Goal: Entertainment & Leisure: Consume media (video, audio)

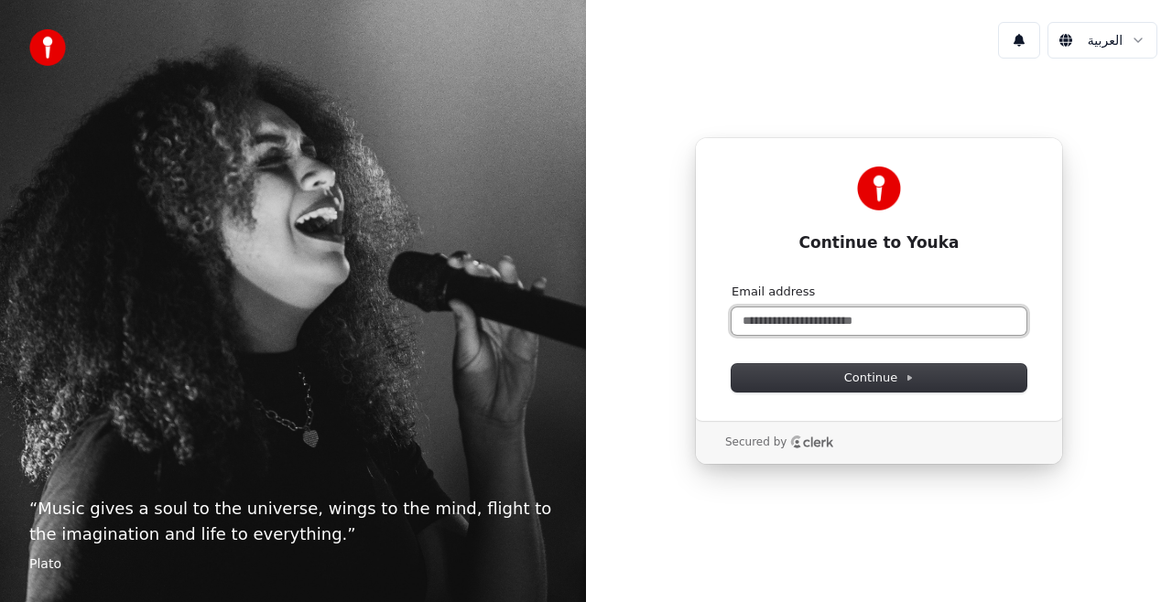
click at [880, 332] on input "Email address" at bounding box center [879, 321] width 295 height 27
click at [927, 159] on div "Continue to Youka Continue with Google or Email address Continue" at bounding box center [879, 279] width 368 height 284
click at [806, 447] on icon "Clerk logo" at bounding box center [819, 443] width 30 height 10
click at [892, 321] on input "Email address" at bounding box center [879, 321] width 295 height 27
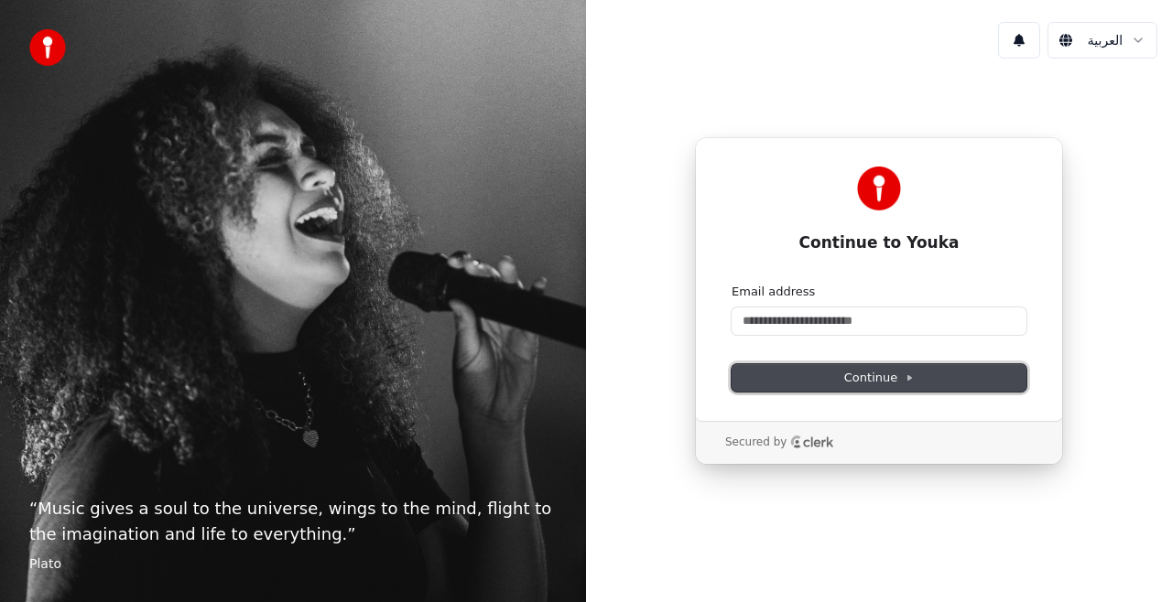
click at [868, 375] on span "Continue" at bounding box center [879, 378] width 70 height 16
click at [875, 363] on form "Email address Continue" at bounding box center [879, 338] width 295 height 108
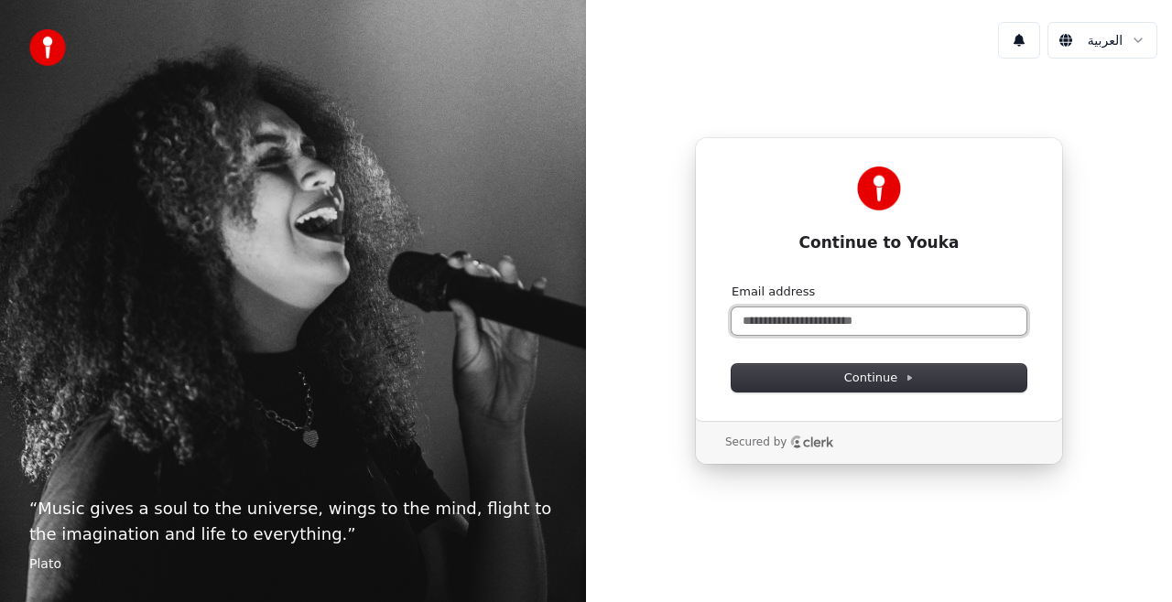
click at [784, 328] on input "Email address" at bounding box center [879, 321] width 295 height 27
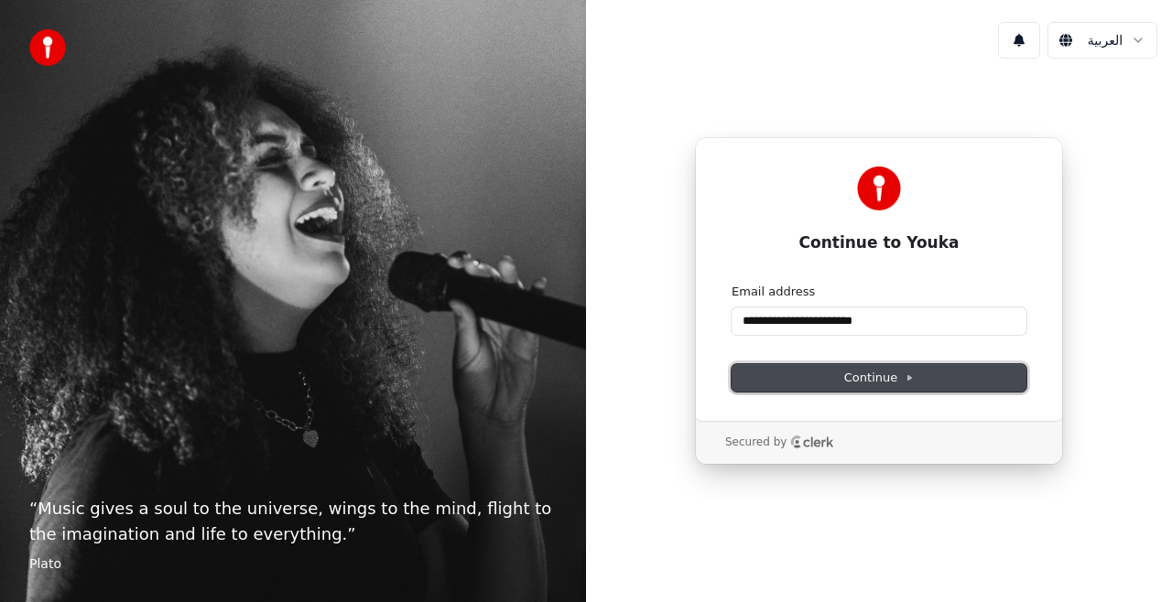
click at [963, 385] on button "Continue" at bounding box center [879, 377] width 295 height 27
type input "**********"
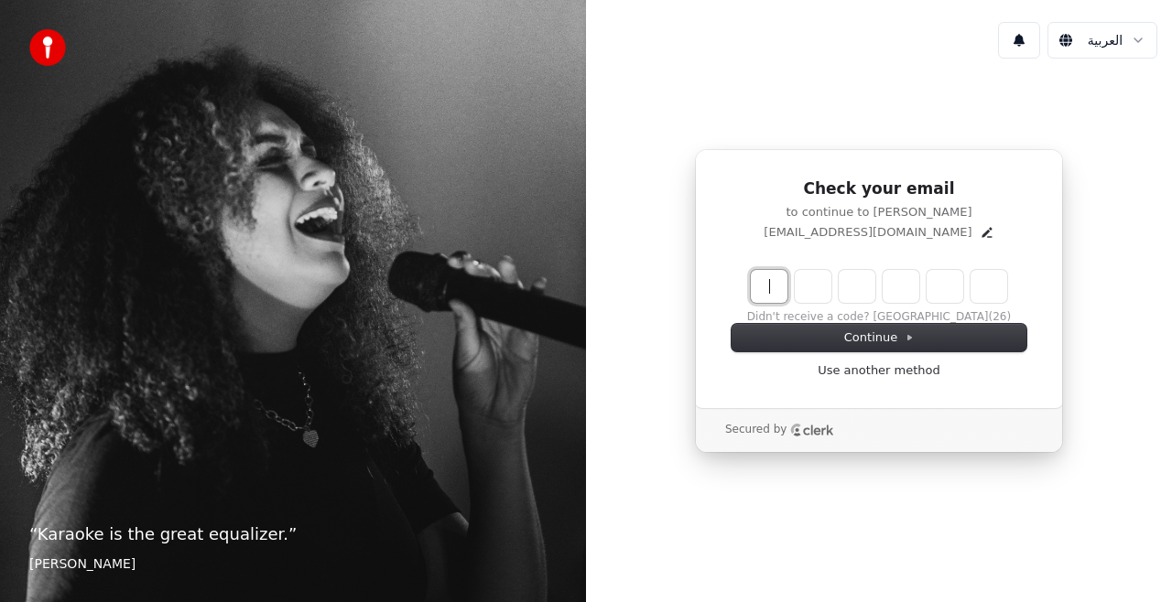
click at [773, 279] on input "Enter verification code" at bounding box center [879, 286] width 256 height 33
click at [974, 282] on input "Enter verification code" at bounding box center [897, 286] width 293 height 33
type input "******"
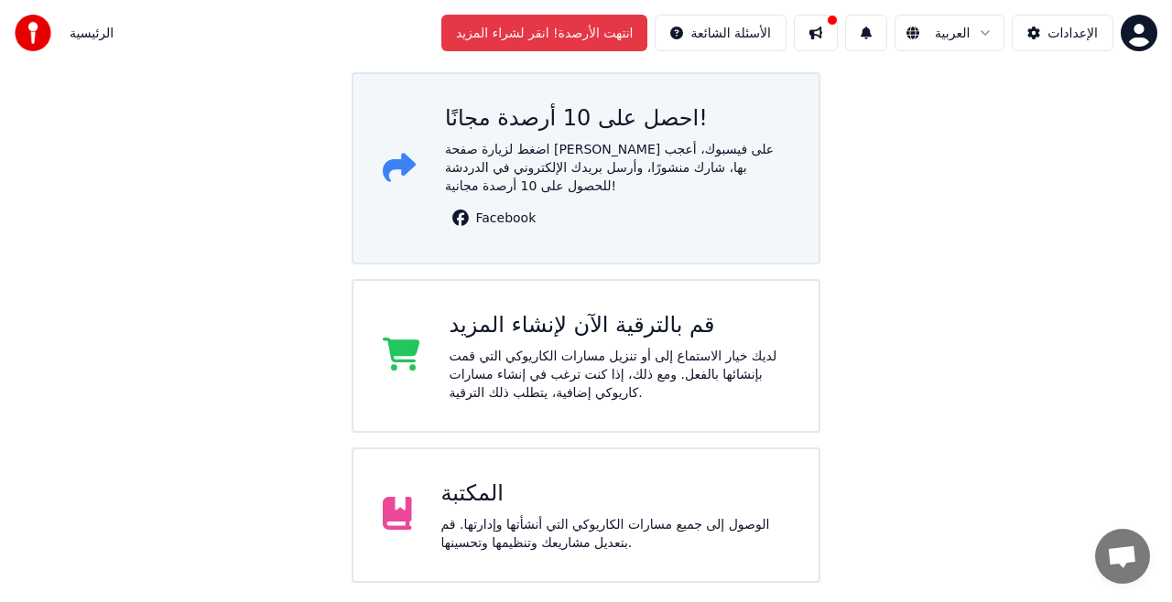
click at [630, 157] on div "اضغط لزيارة صفحة [PERSON_NAME] على فيسبوك، أعجب بها، شارك منشورًا، وأرسل بريدك …" at bounding box center [617, 167] width 344 height 55
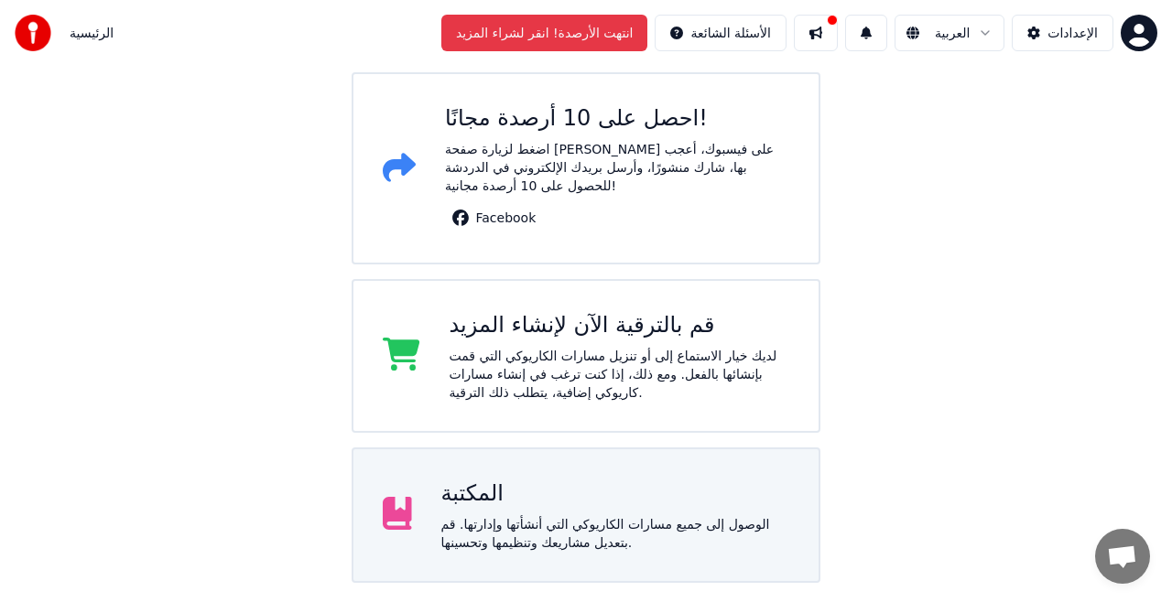
click at [734, 492] on div "المكتبة" at bounding box center [615, 493] width 349 height 29
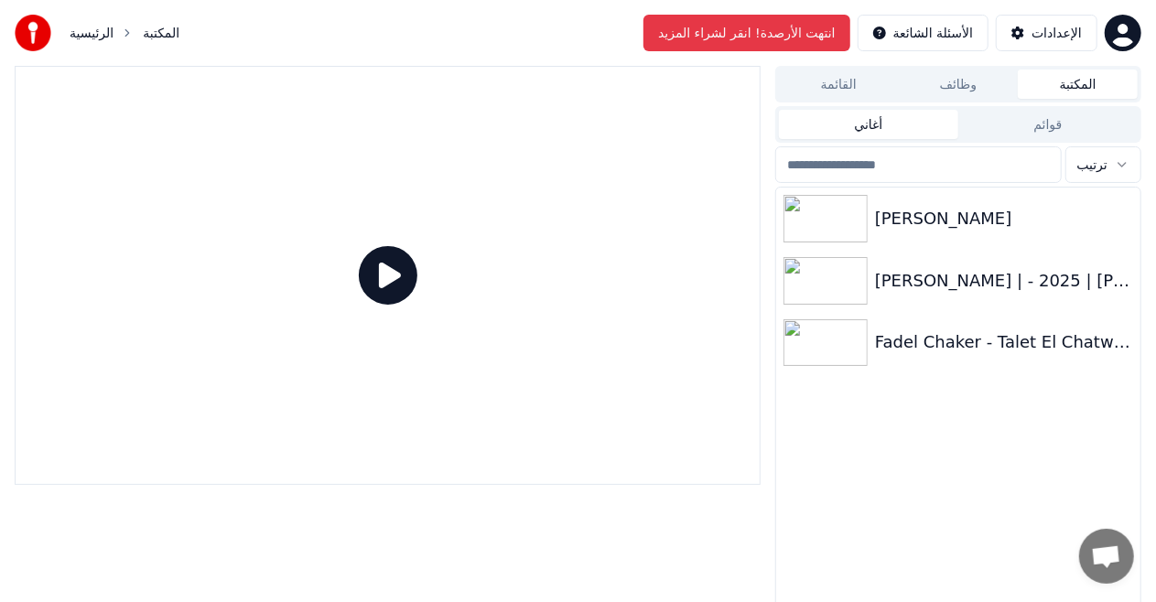
click at [101, 40] on link "الرئيسية" at bounding box center [92, 33] width 44 height 18
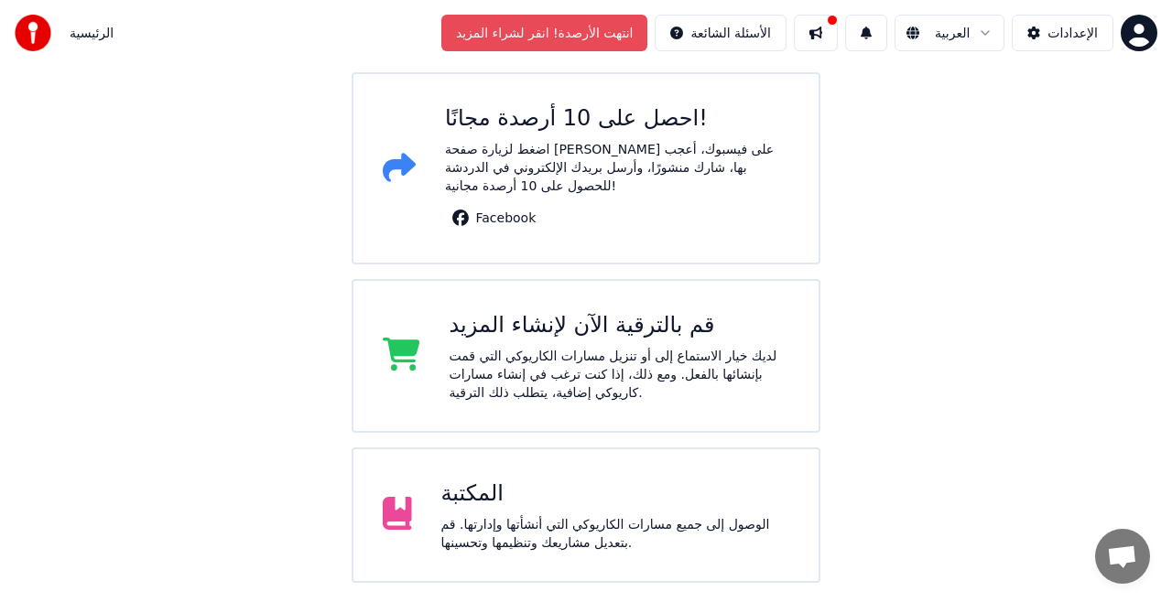
click at [578, 41] on button "انتهت الأرصدة! انقر لشراء المزيد" at bounding box center [544, 33] width 207 height 37
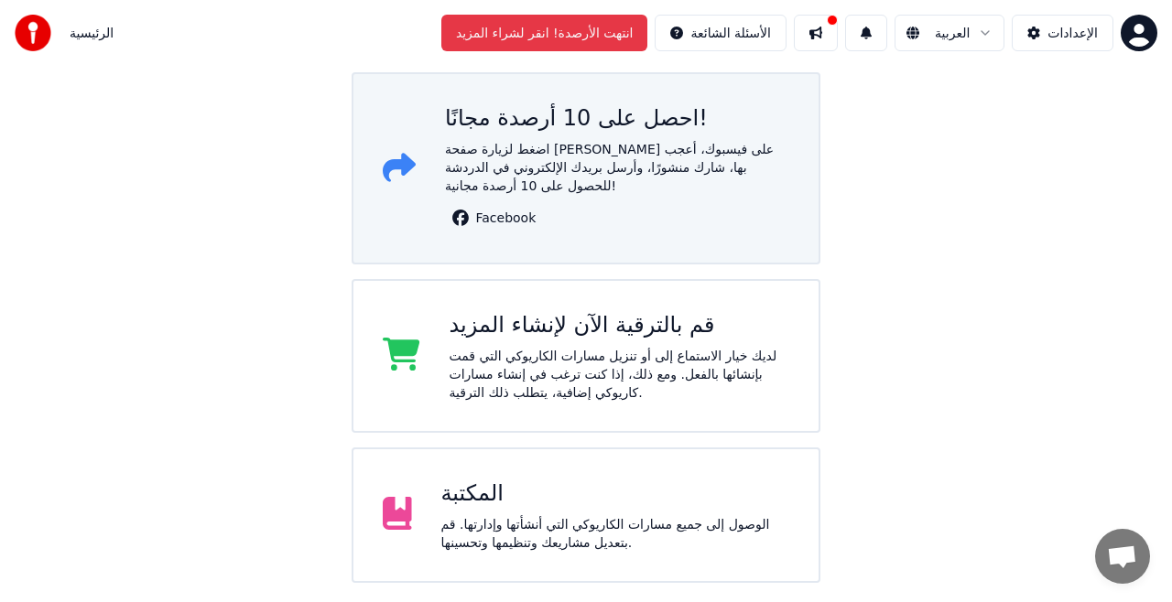
click at [740, 141] on div "اضغط لزيارة صفحة [PERSON_NAME] على فيسبوك، أعجب بها، شارك منشورًا، وأرسل بريدك …" at bounding box center [617, 167] width 344 height 55
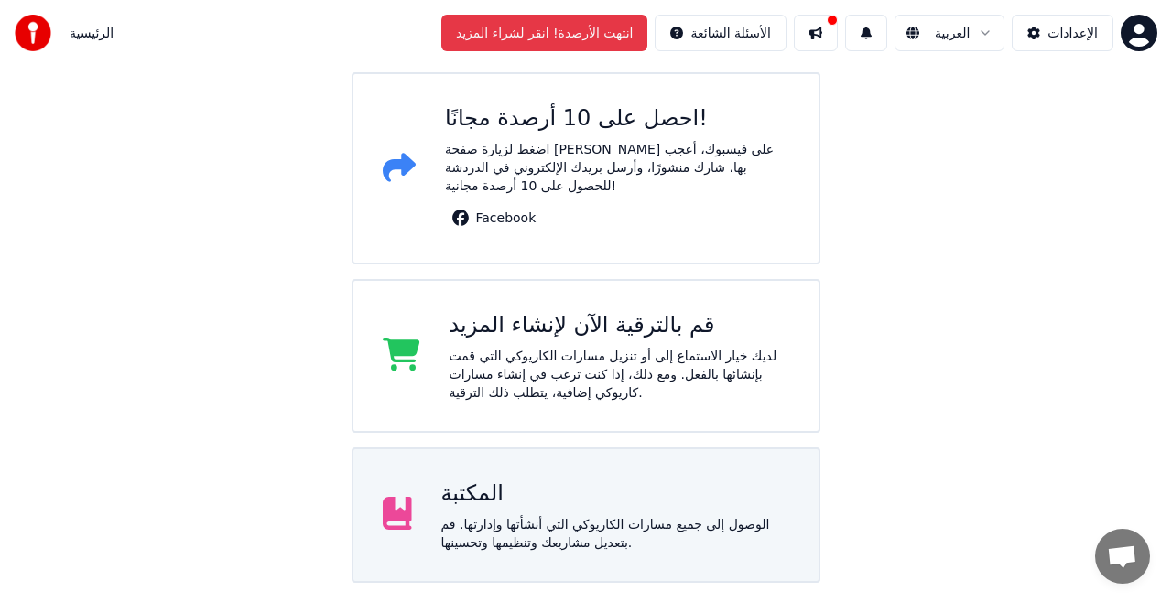
click at [615, 528] on div "الوصول إلى جميع مسارات الكاريوكي التي أنشأتها وإدارتها. قم بتعديل مشاريعك وتنظي…" at bounding box center [615, 533] width 349 height 37
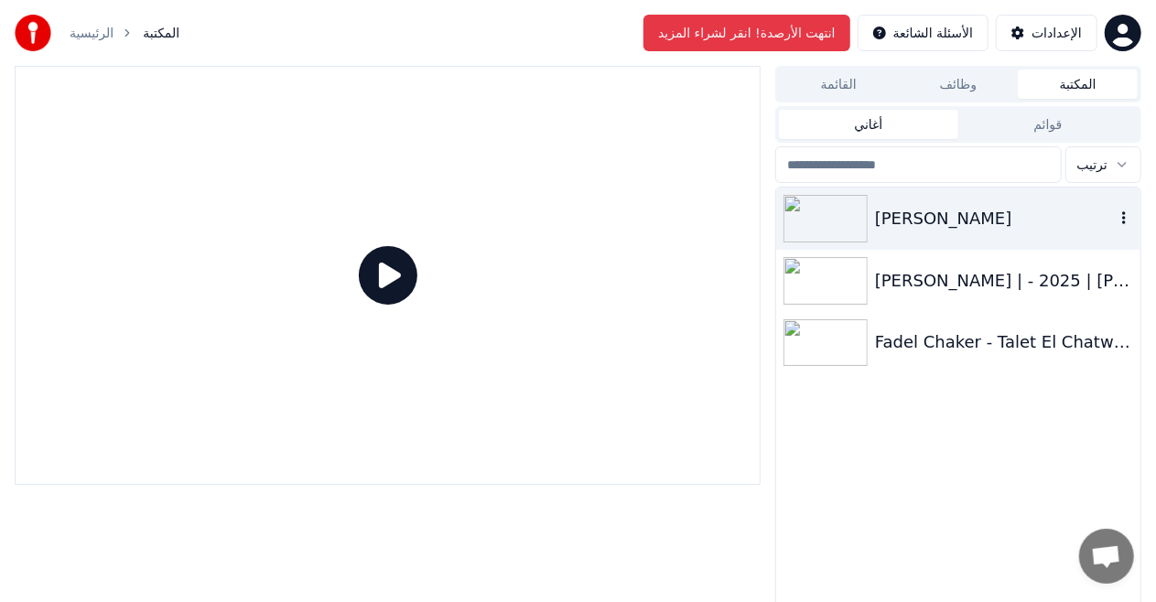
click at [847, 214] on img at bounding box center [826, 219] width 84 height 48
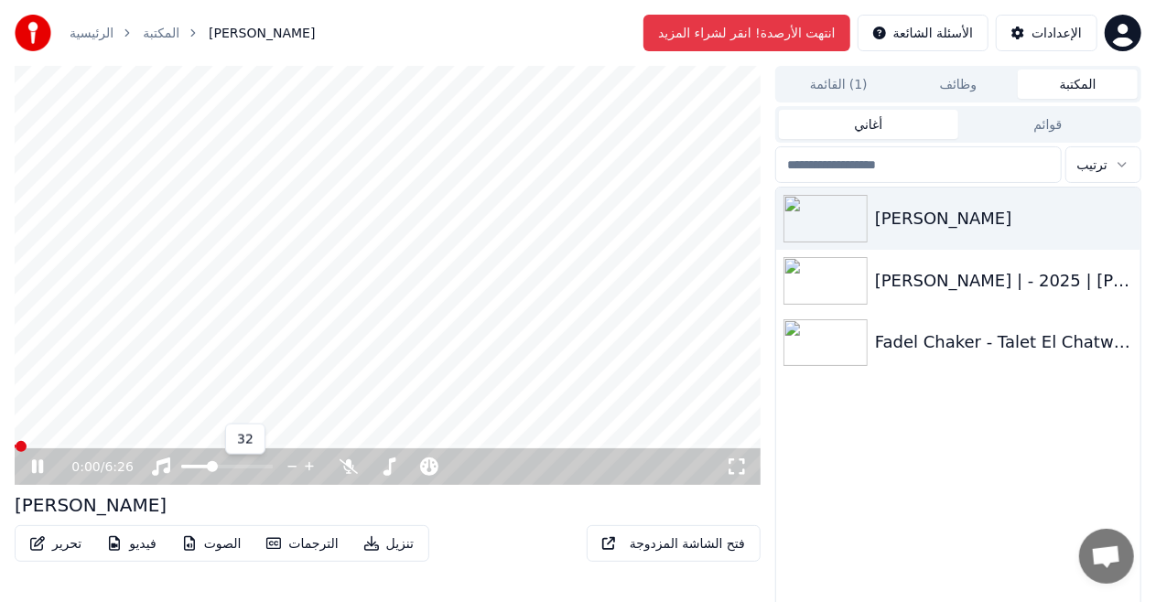
click at [211, 467] on span at bounding box center [195, 467] width 29 height 4
click at [192, 463] on span at bounding box center [196, 466] width 11 height 11
click at [311, 211] on video at bounding box center [388, 275] width 746 height 419
click at [38, 465] on icon at bounding box center [38, 468] width 14 height 16
click at [15, 449] on span at bounding box center [15, 447] width 0 height 4
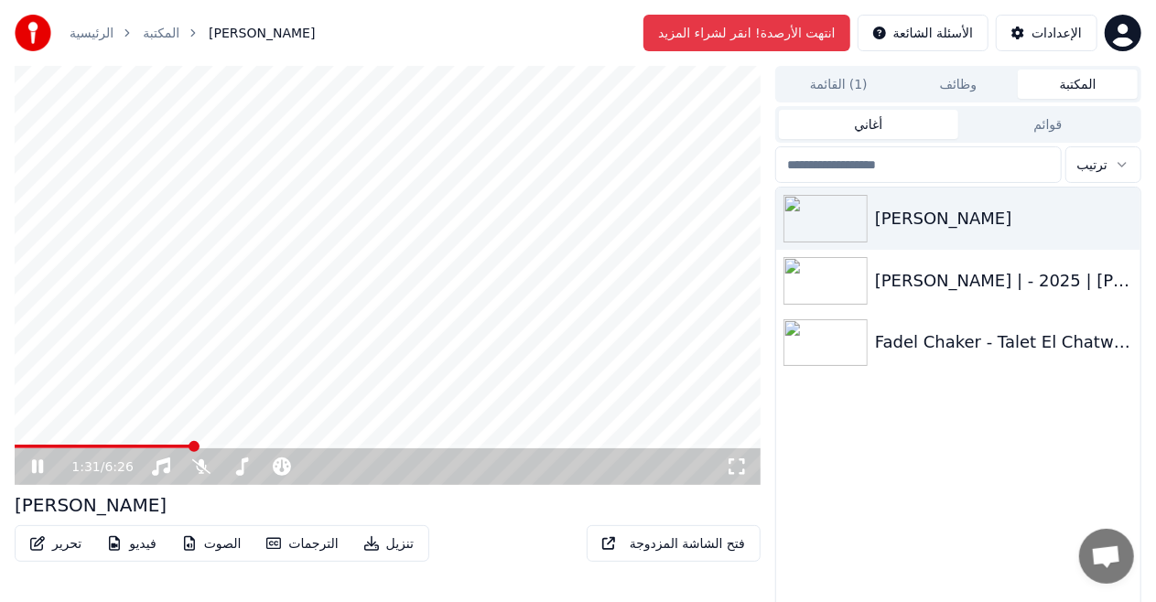
click at [227, 445] on span at bounding box center [388, 447] width 746 height 4
click at [242, 444] on video at bounding box center [388, 275] width 746 height 419
click at [250, 448] on span at bounding box center [388, 447] width 746 height 4
click at [271, 399] on video at bounding box center [388, 275] width 746 height 419
click at [239, 443] on video at bounding box center [388, 275] width 746 height 419
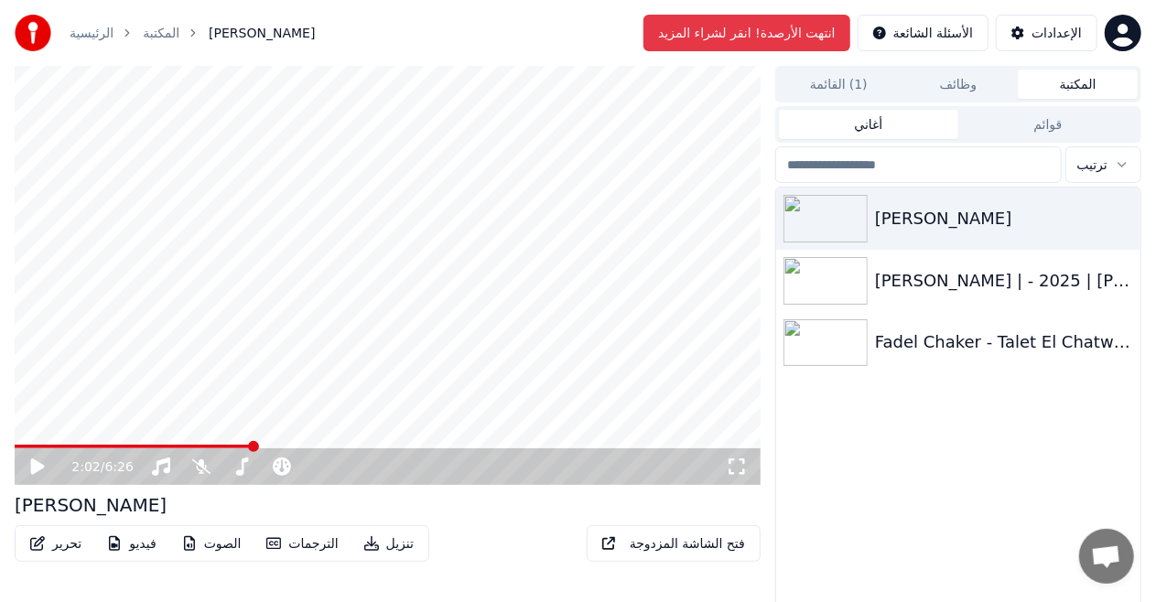
click at [240, 448] on span at bounding box center [133, 447] width 237 height 4
click at [276, 376] on video at bounding box center [388, 275] width 746 height 419
click at [252, 371] on video at bounding box center [388, 275] width 746 height 419
click at [526, 304] on video at bounding box center [388, 275] width 746 height 419
click at [512, 445] on span at bounding box center [388, 447] width 746 height 4
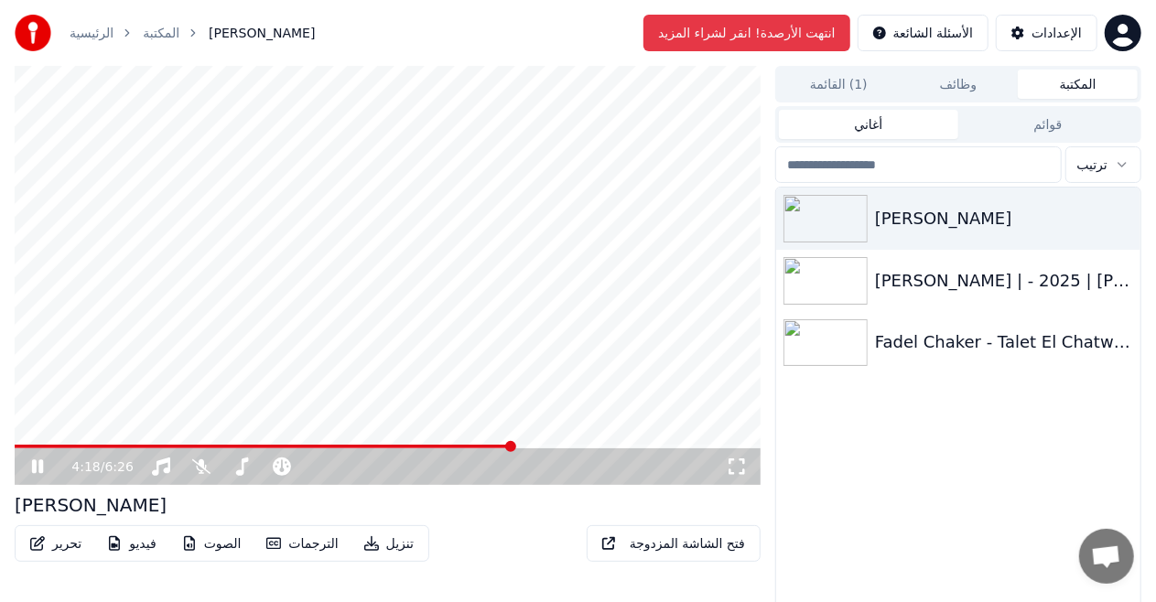
click at [531, 446] on span at bounding box center [388, 447] width 746 height 4
click at [555, 451] on div "4:28 / 6:26" at bounding box center [388, 467] width 746 height 37
click at [554, 444] on video at bounding box center [388, 275] width 746 height 419
click at [555, 447] on span at bounding box center [388, 447] width 746 height 4
click at [547, 443] on span at bounding box center [552, 446] width 11 height 11
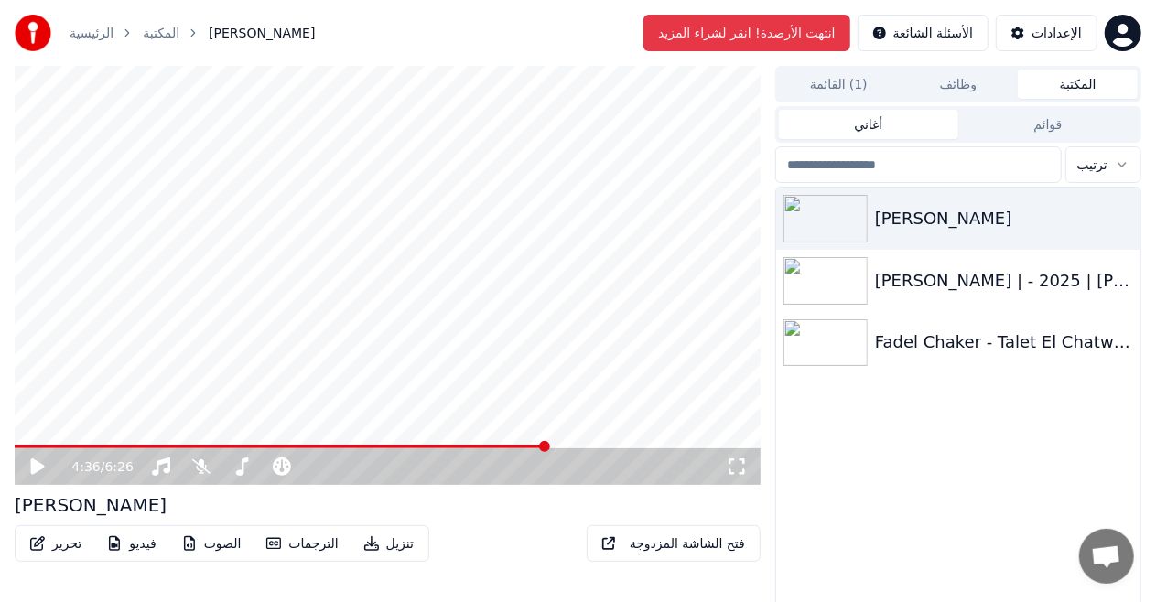
click at [502, 352] on video at bounding box center [388, 275] width 746 height 419
click at [529, 447] on span at bounding box center [272, 447] width 515 height 4
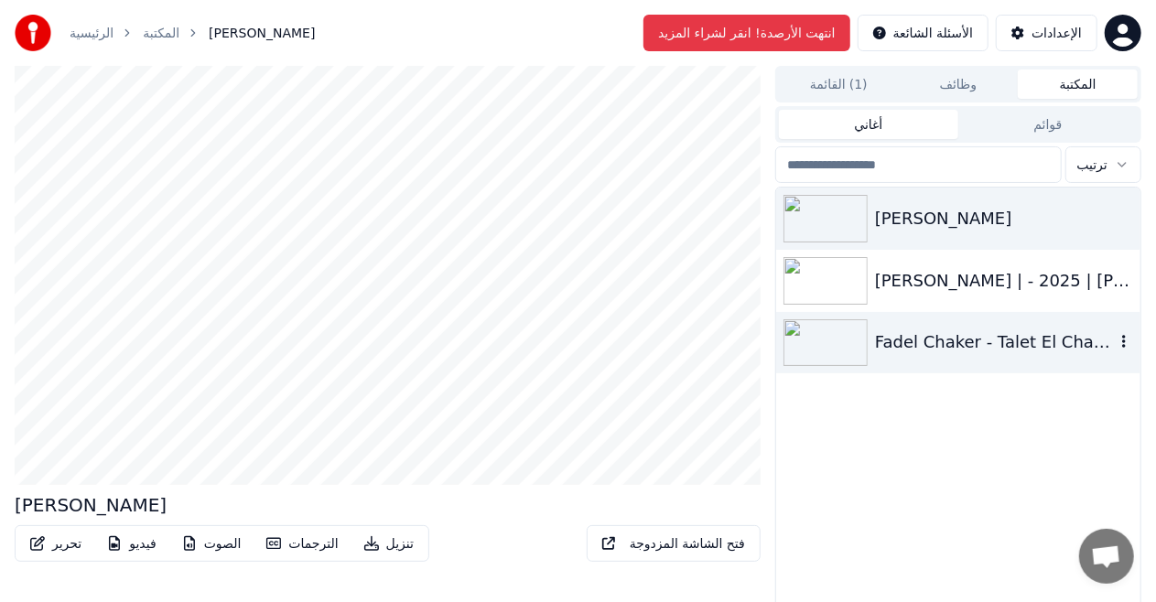
click at [850, 339] on img at bounding box center [826, 344] width 84 height 48
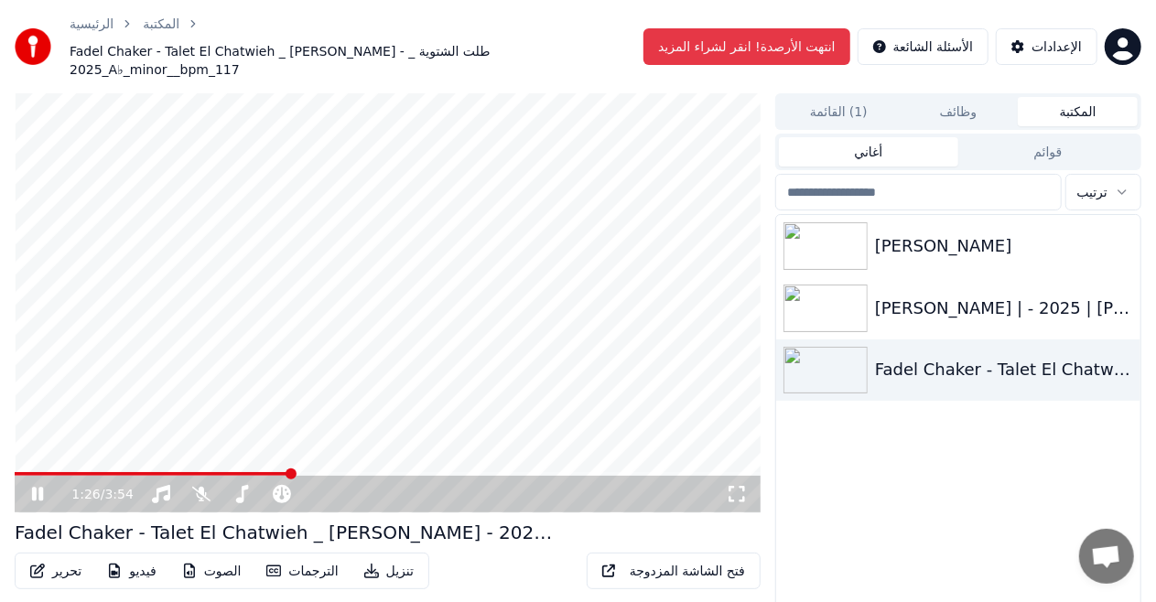
click at [251, 453] on video at bounding box center [388, 302] width 746 height 419
click at [260, 472] on span at bounding box center [153, 474] width 276 height 4
click at [385, 341] on video at bounding box center [388, 302] width 746 height 419
click at [540, 313] on video at bounding box center [388, 302] width 746 height 419
click at [342, 489] on span at bounding box center [347, 494] width 11 height 11
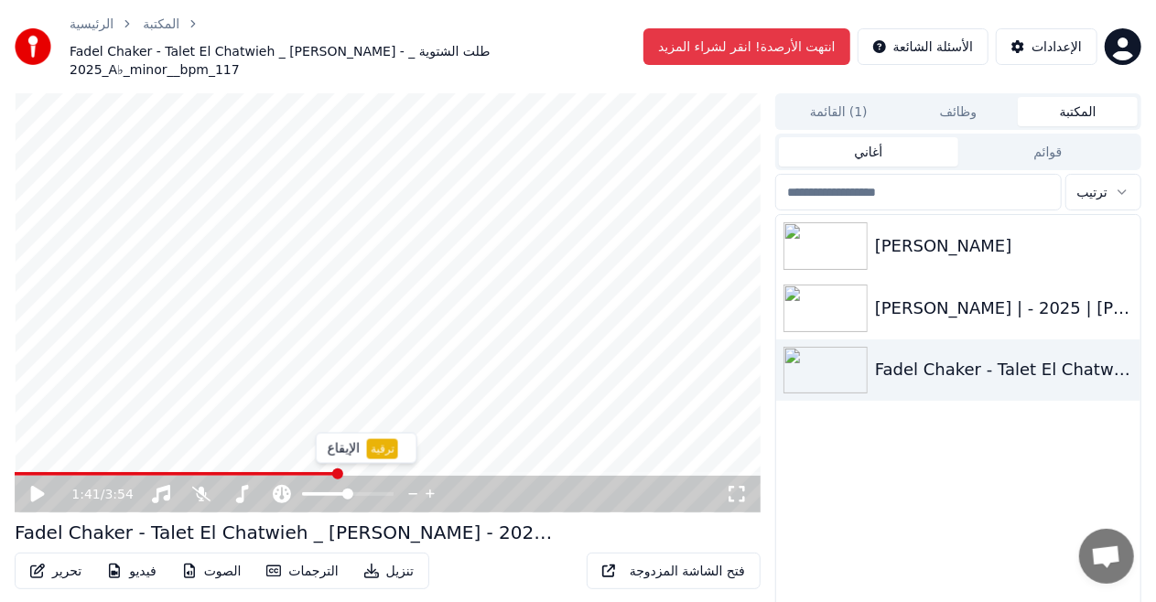
click at [333, 493] on span at bounding box center [325, 495] width 46 height 4
click at [396, 424] on video at bounding box center [388, 302] width 746 height 419
click at [370, 453] on video at bounding box center [388, 302] width 746 height 419
click at [388, 472] on span at bounding box center [388, 474] width 746 height 4
click at [406, 403] on video at bounding box center [388, 302] width 746 height 419
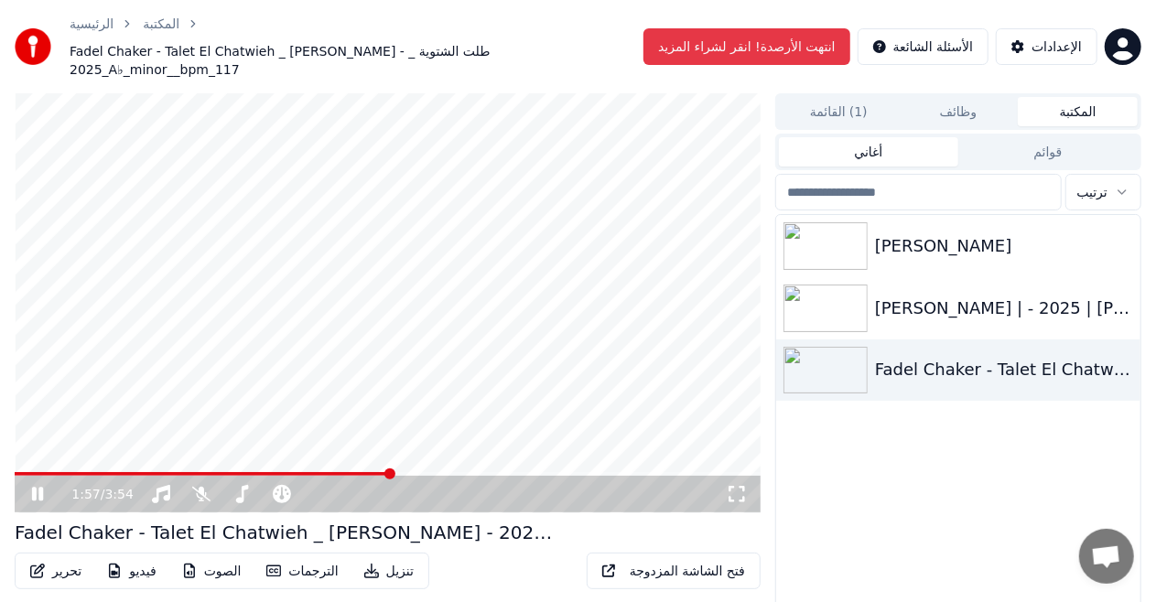
click at [430, 454] on div "1:57 / 3:54" at bounding box center [388, 302] width 746 height 419
click at [441, 472] on span at bounding box center [388, 474] width 746 height 4
click at [472, 476] on div "2:15 / 3:54" at bounding box center [388, 494] width 746 height 37
click at [469, 472] on span at bounding box center [388, 474] width 746 height 4
click at [505, 472] on span at bounding box center [260, 474] width 491 height 4
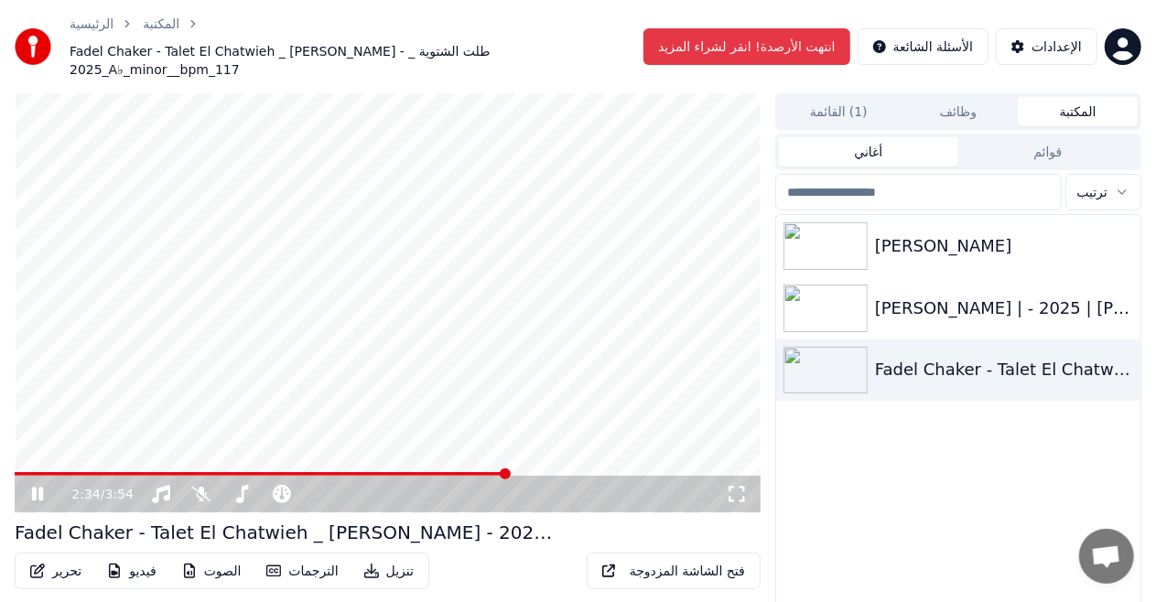
click at [461, 472] on span at bounding box center [261, 474] width 493 height 4
click at [461, 472] on span at bounding box center [238, 474] width 446 height 4
click at [460, 227] on video at bounding box center [388, 302] width 746 height 419
click at [469, 447] on video at bounding box center [388, 302] width 746 height 419
click at [463, 472] on span at bounding box center [240, 474] width 450 height 4
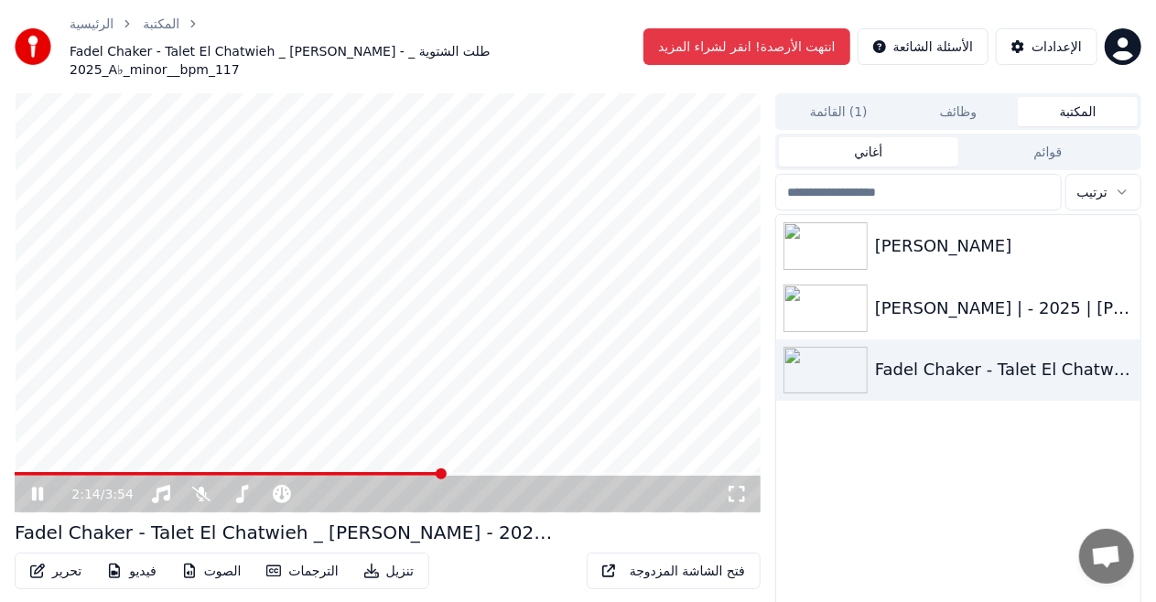
click at [442, 472] on span at bounding box center [229, 474] width 428 height 4
click at [489, 452] on video at bounding box center [388, 302] width 746 height 419
click at [478, 472] on span at bounding box center [388, 474] width 746 height 4
click at [512, 370] on video at bounding box center [388, 302] width 746 height 419
click at [558, 249] on video at bounding box center [388, 302] width 746 height 419
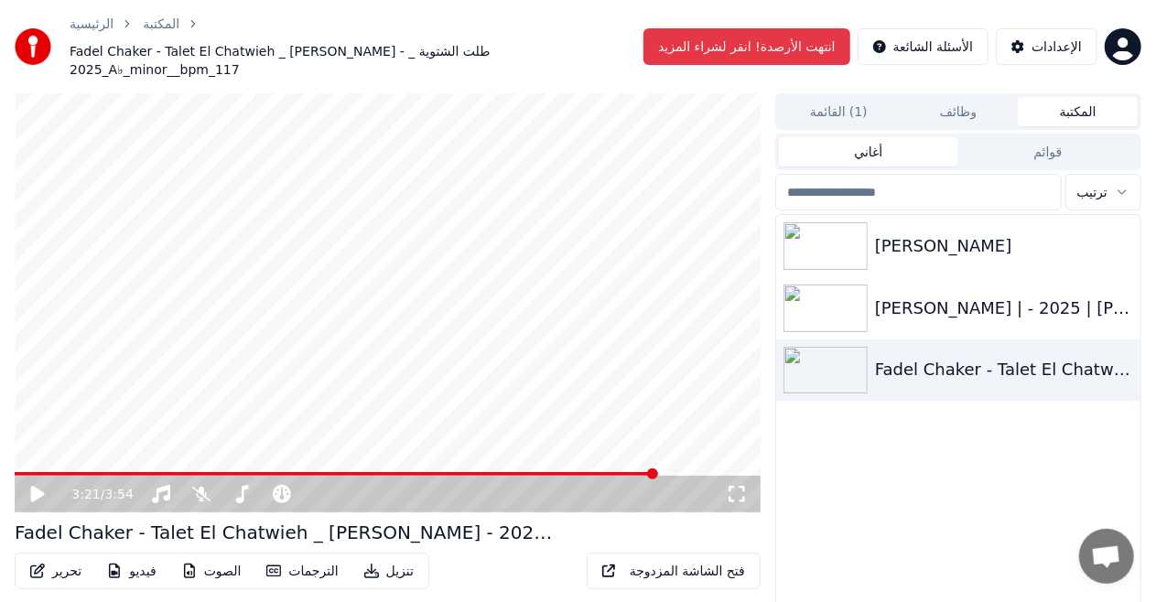
click at [469, 472] on span at bounding box center [336, 474] width 642 height 4
click at [487, 472] on span at bounding box center [388, 474] width 746 height 4
click at [470, 450] on video at bounding box center [388, 302] width 746 height 419
click at [470, 472] on span at bounding box center [251, 474] width 472 height 4
click at [481, 453] on video at bounding box center [388, 302] width 746 height 419
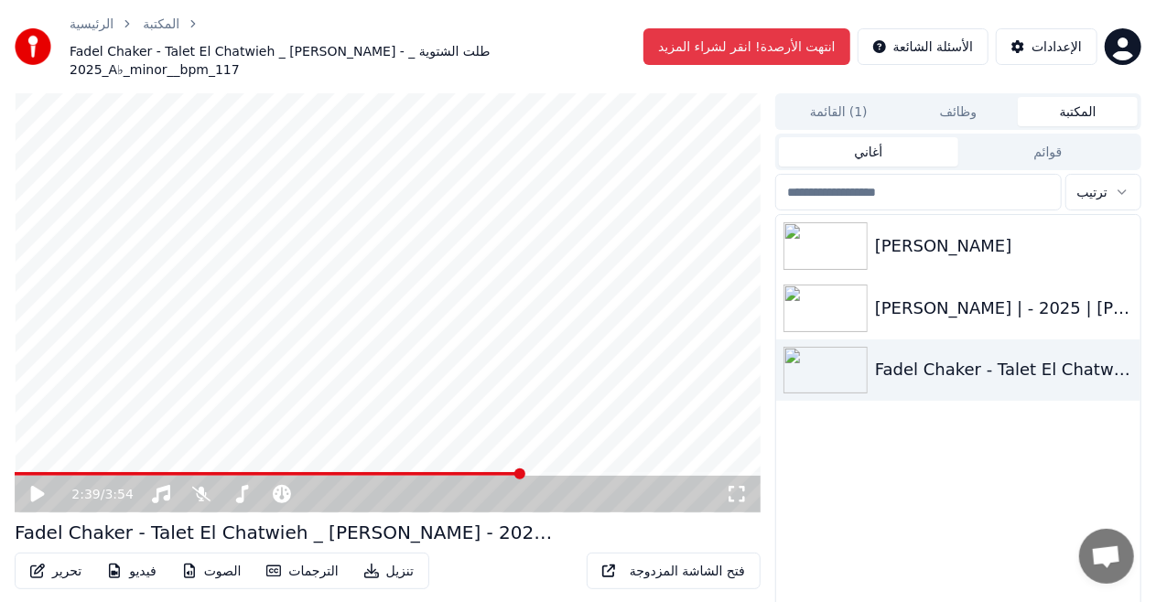
click at [478, 472] on span at bounding box center [268, 474] width 507 height 4
click at [524, 368] on video at bounding box center [388, 302] width 746 height 419
click at [511, 334] on video at bounding box center [388, 302] width 746 height 419
